Goal: Use online tool/utility

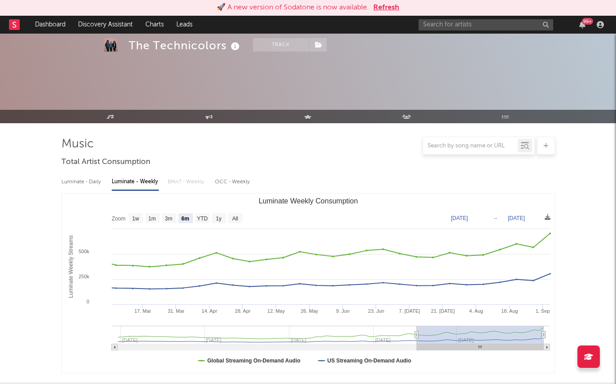
select select "6m"
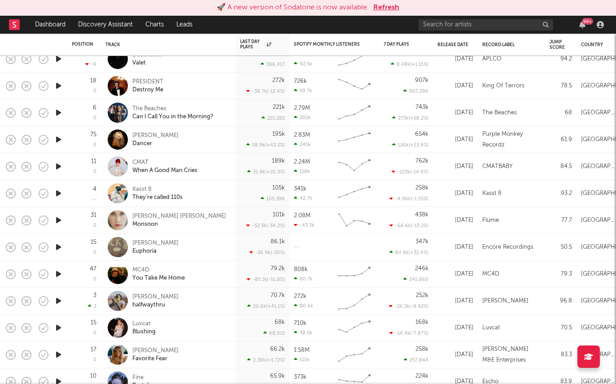
click at [388, 10] on button "Refresh" at bounding box center [386, 7] width 26 height 11
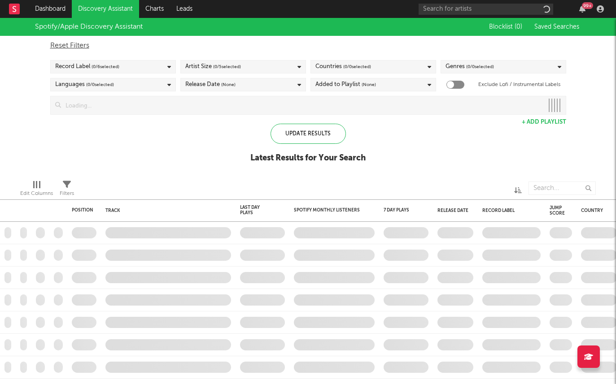
checkbox input "true"
